Goal: Transaction & Acquisition: Purchase product/service

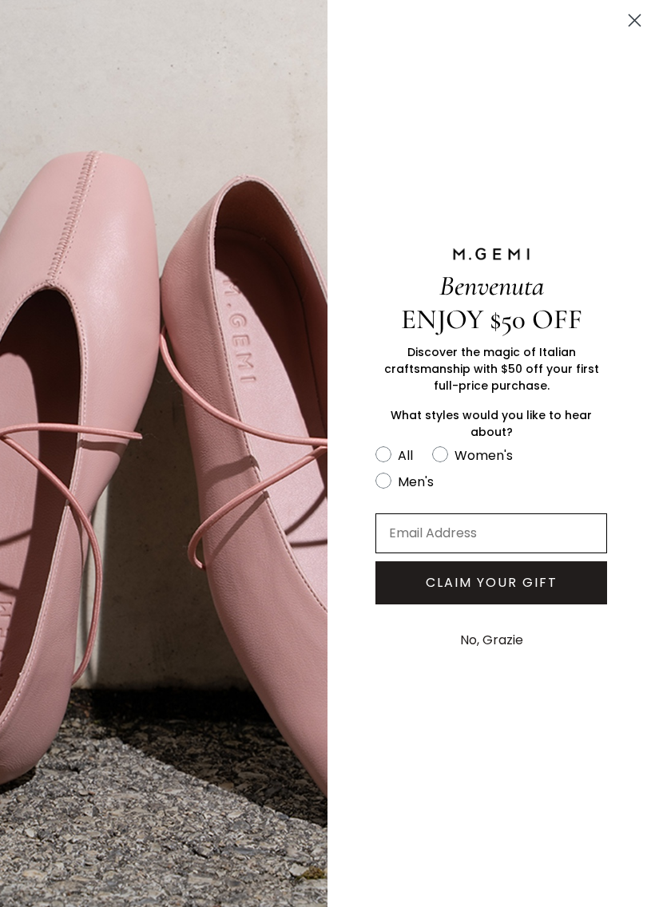
click at [537, 541] on input "Email Address" at bounding box center [491, 533] width 232 height 40
click at [438, 452] on circle "FULLSCREEN Form" at bounding box center [440, 454] width 15 height 15
click at [375, 445] on input "Women's" at bounding box center [374, 444] width 1 height 1
radio input "true"
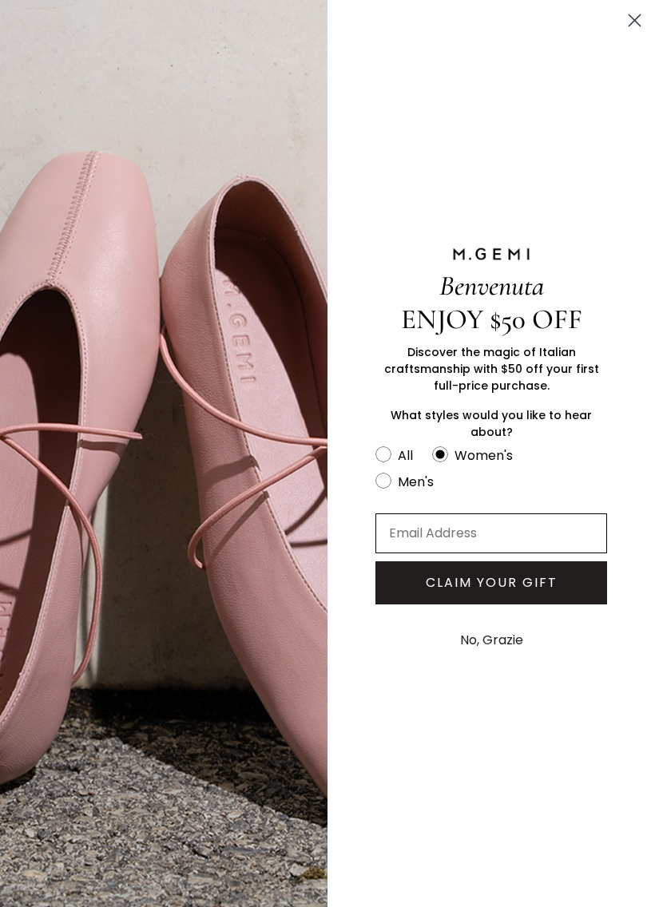
click at [559, 537] on input "Email Address" at bounding box center [491, 533] width 232 height 40
type input "bl"
type input "[EMAIL_ADDRESS][DOMAIN_NAME]"
click at [546, 587] on button "CLAIM YOUR GIFT" at bounding box center [491, 582] width 232 height 43
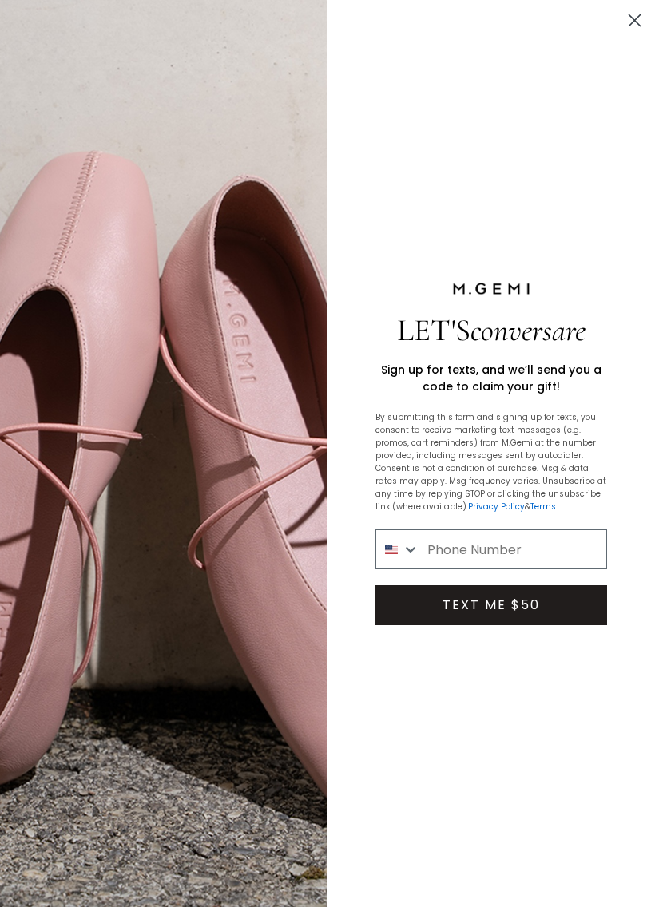
click at [633, 16] on circle "Close dialog" at bounding box center [634, 20] width 26 height 26
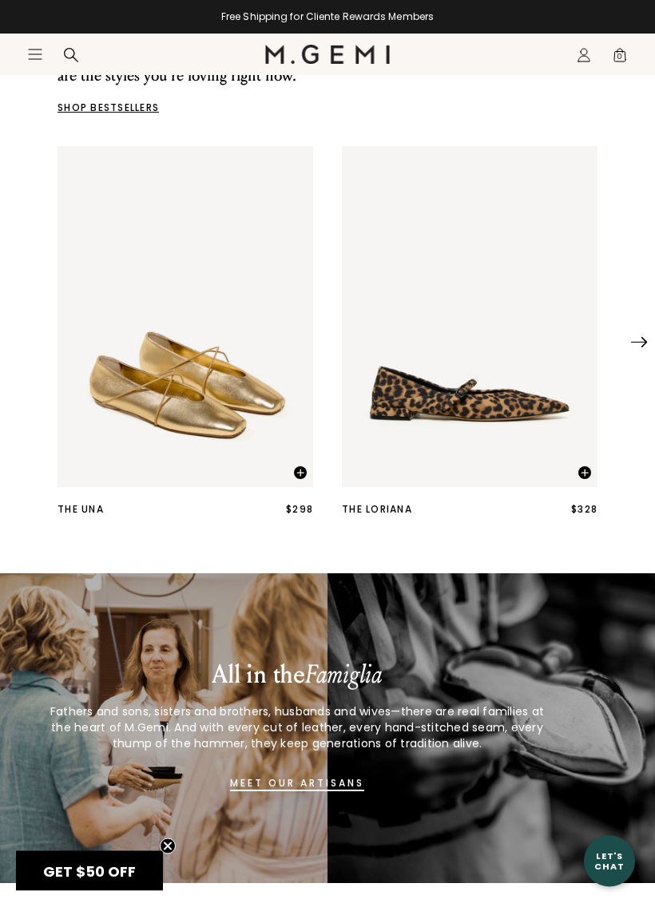
scroll to position [445, 0]
click at [502, 386] on img "1 / 25" at bounding box center [470, 316] width 256 height 341
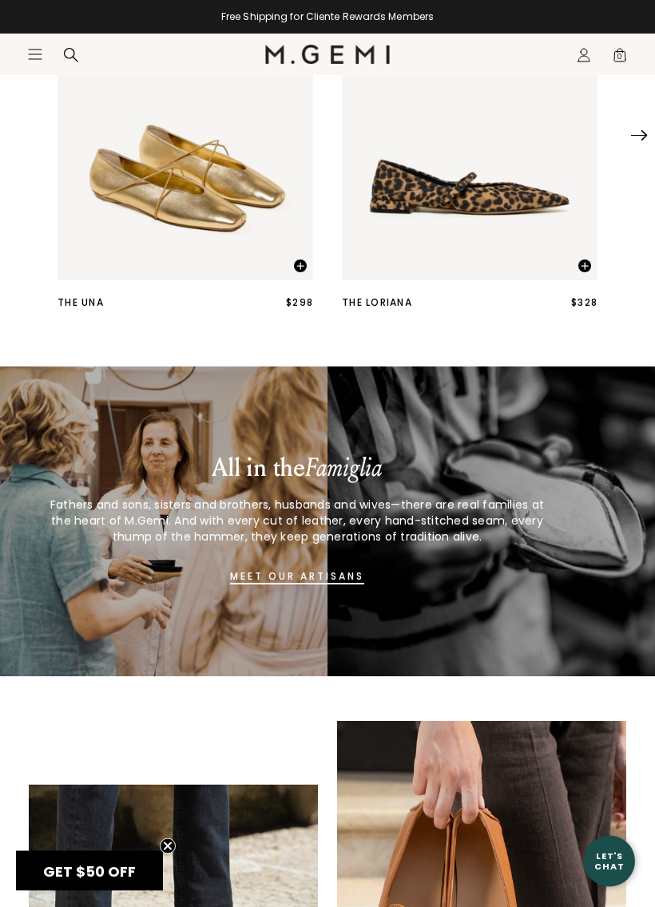
scroll to position [724, 0]
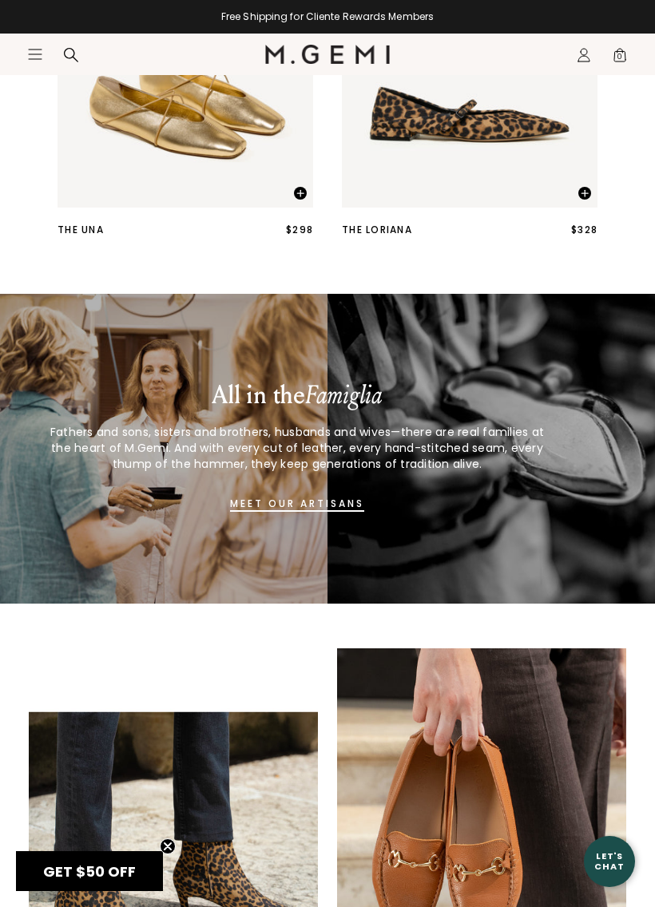
click at [196, 180] on img "1 / 25" at bounding box center [185, 37] width 256 height 341
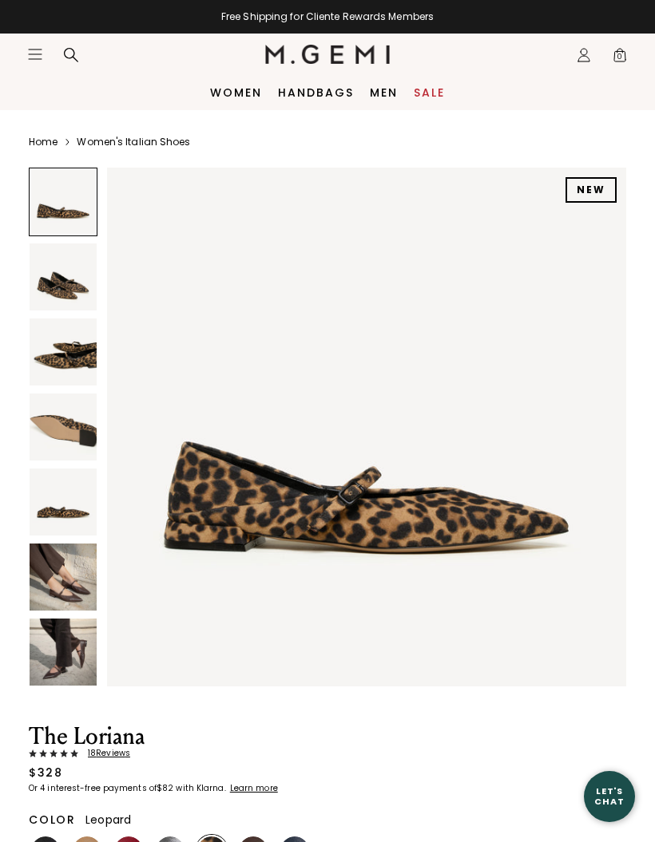
click at [85, 583] on img at bounding box center [63, 577] width 67 height 67
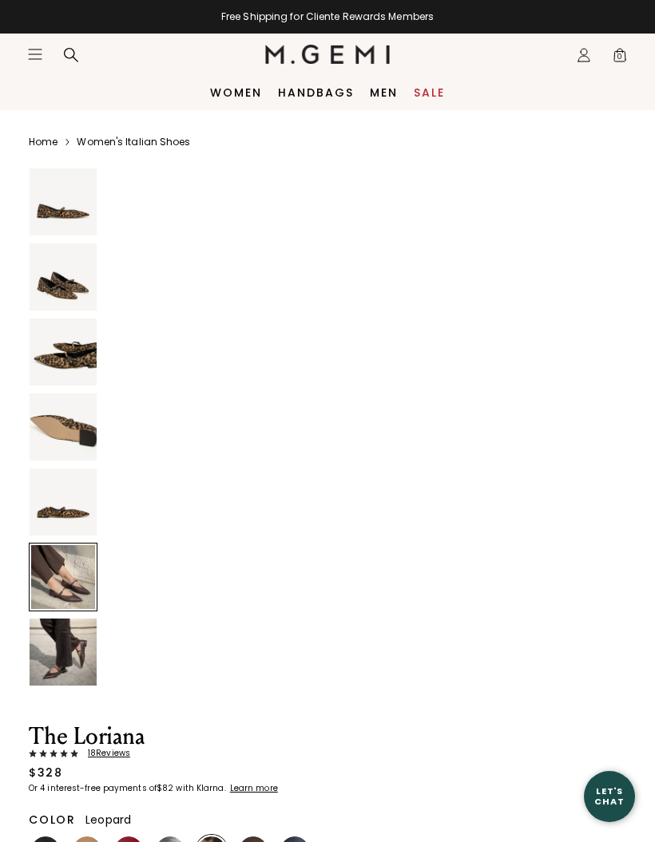
scroll to position [2675, 0]
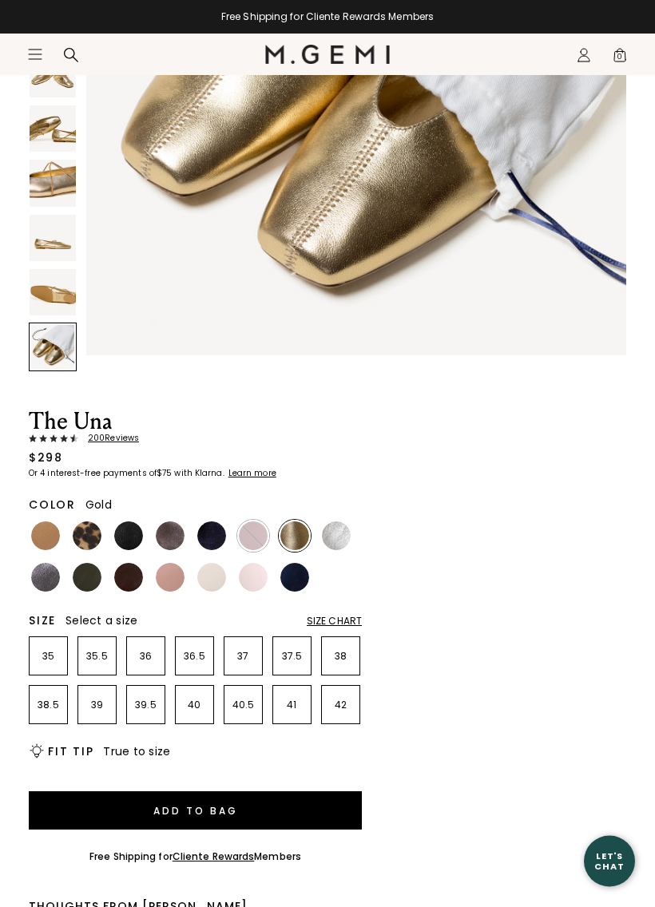
scroll to position [338, 0]
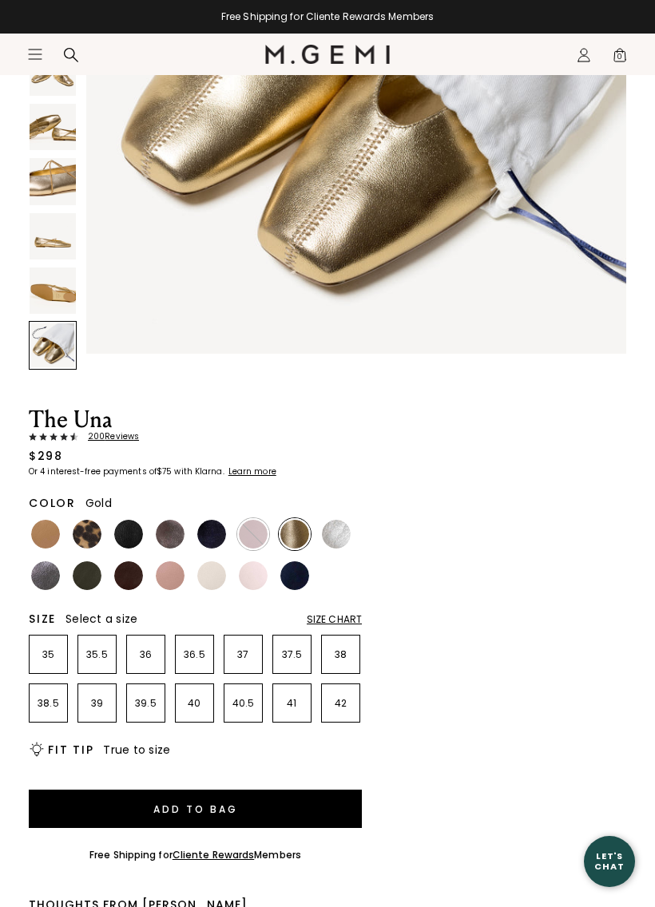
click at [95, 533] on img at bounding box center [87, 534] width 29 height 29
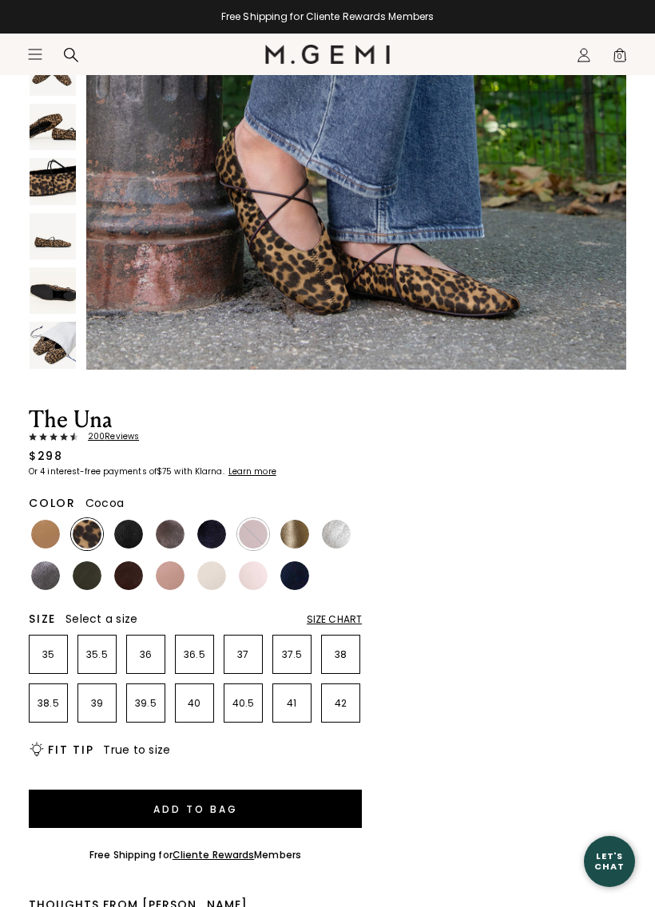
click at [179, 535] on img at bounding box center [170, 534] width 29 height 29
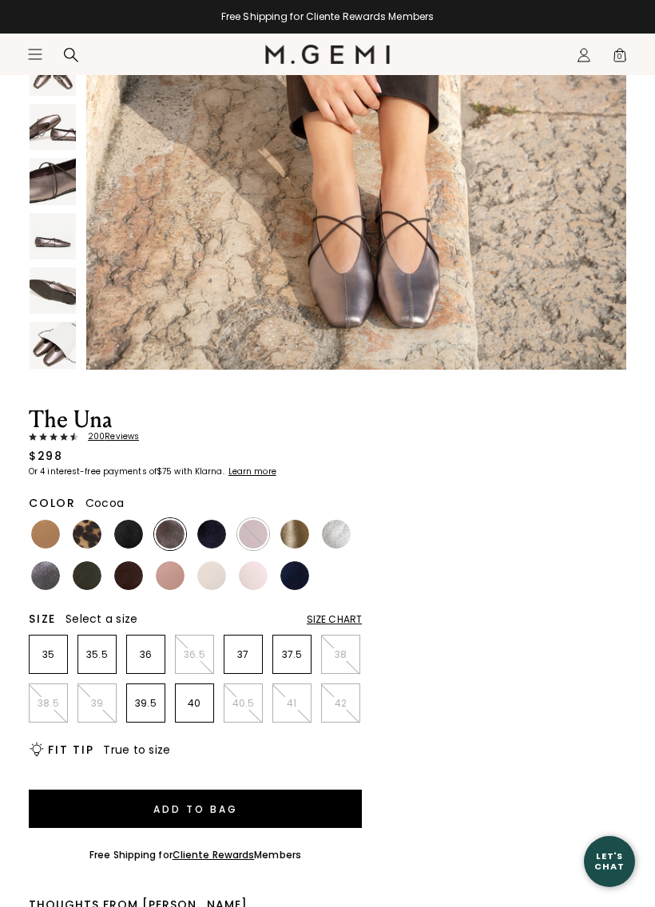
click at [137, 576] on img at bounding box center [128, 575] width 29 height 29
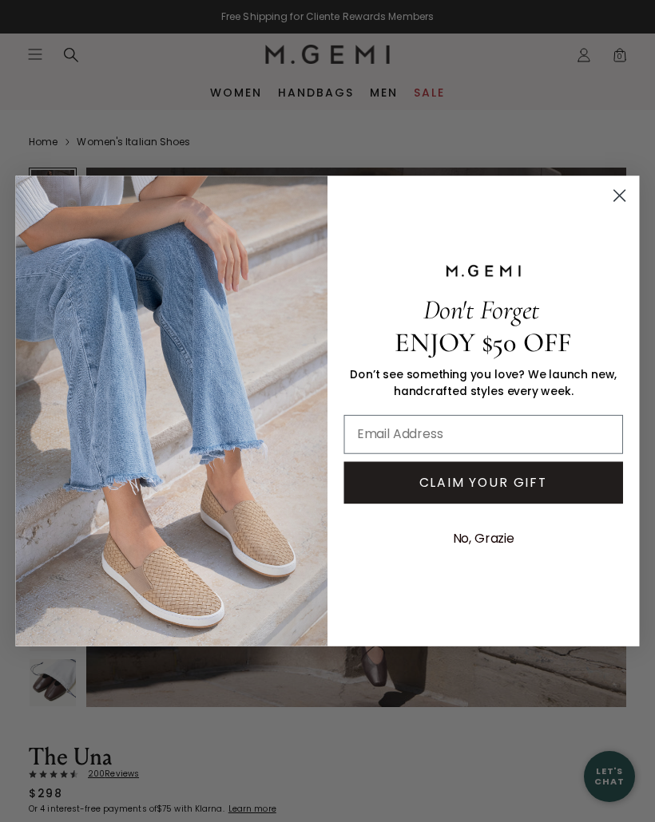
click at [616, 187] on circle "Close dialog" at bounding box center [619, 196] width 26 height 26
